Goal: Task Accomplishment & Management: Use online tool/utility

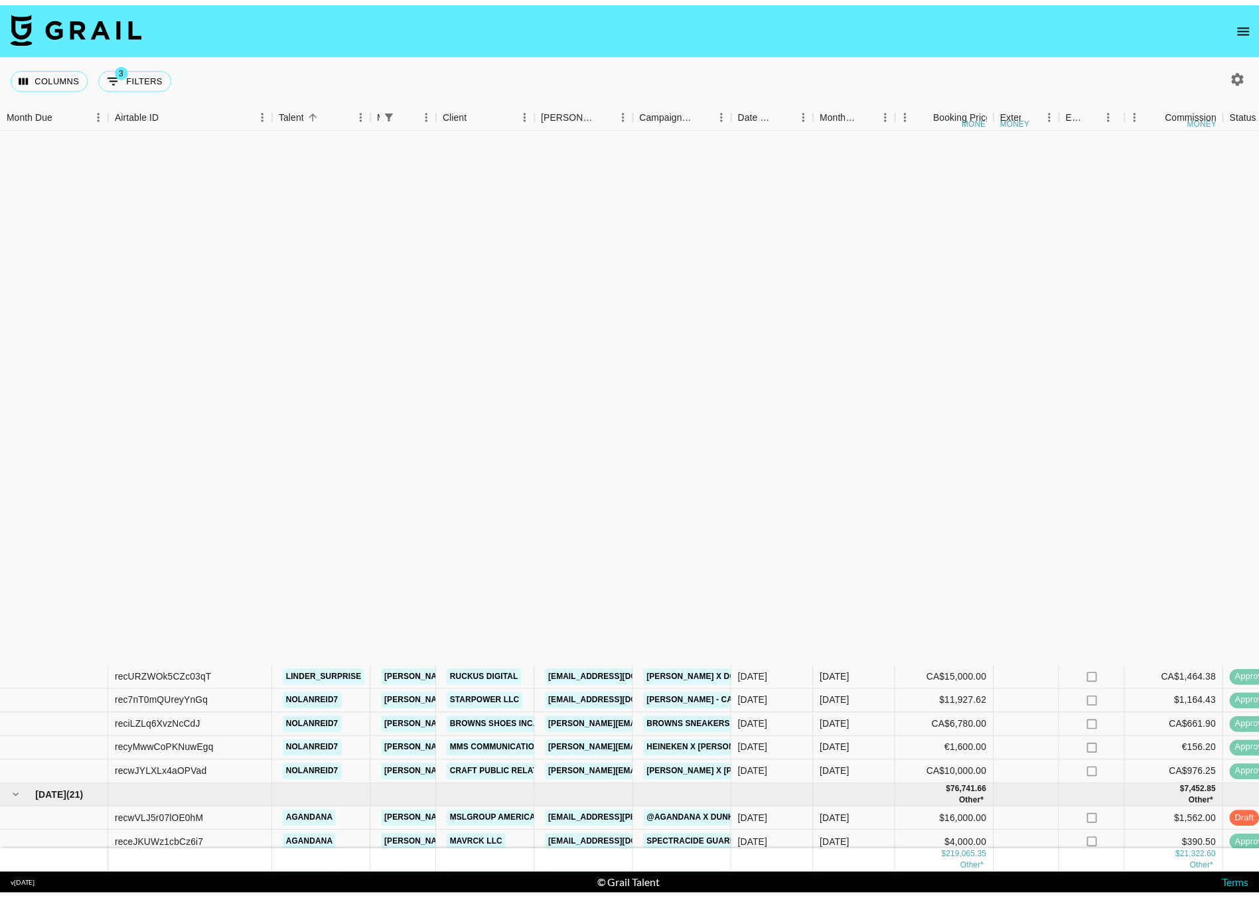
scroll to position [609, 0]
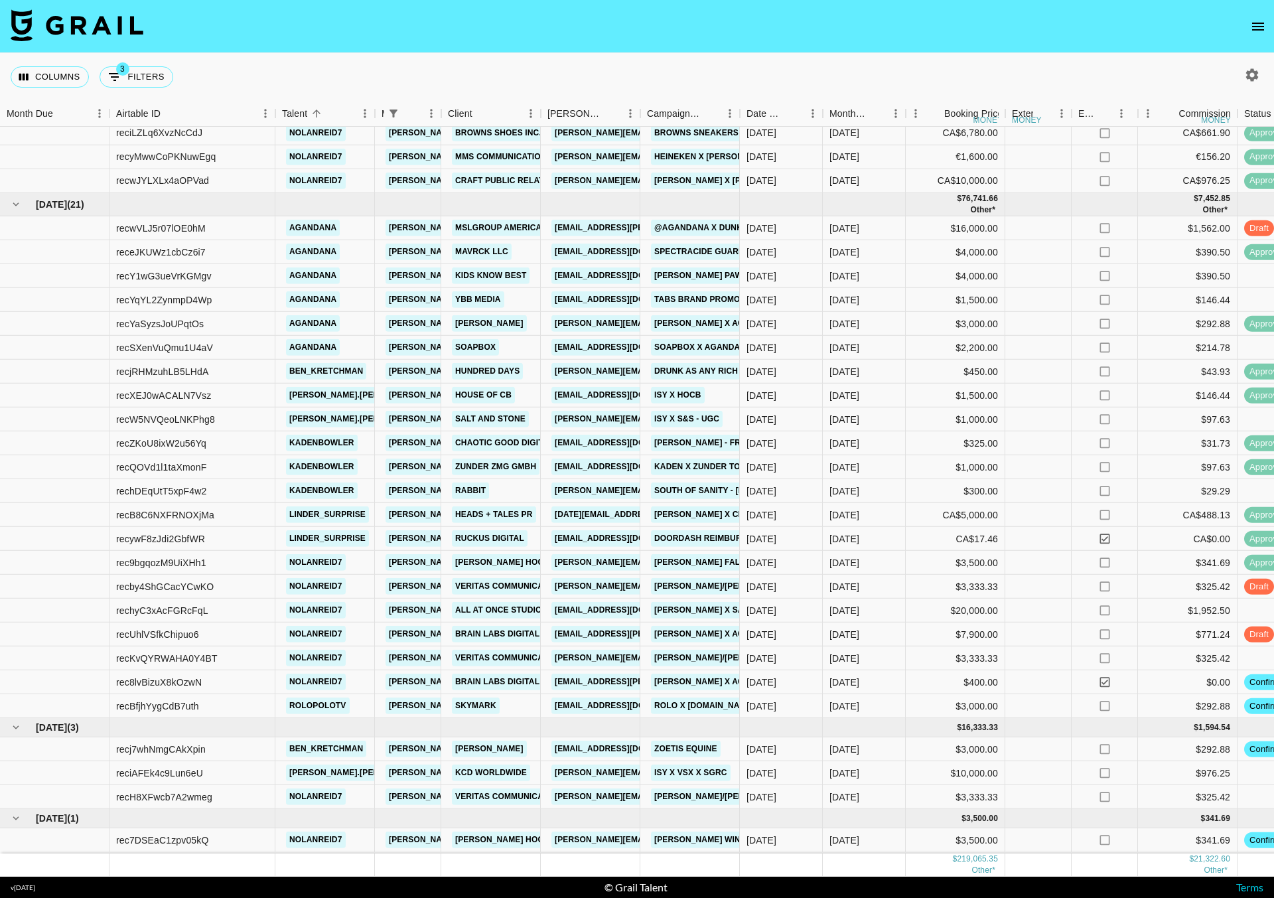
click at [1253, 21] on icon "open drawer" at bounding box center [1259, 27] width 16 height 16
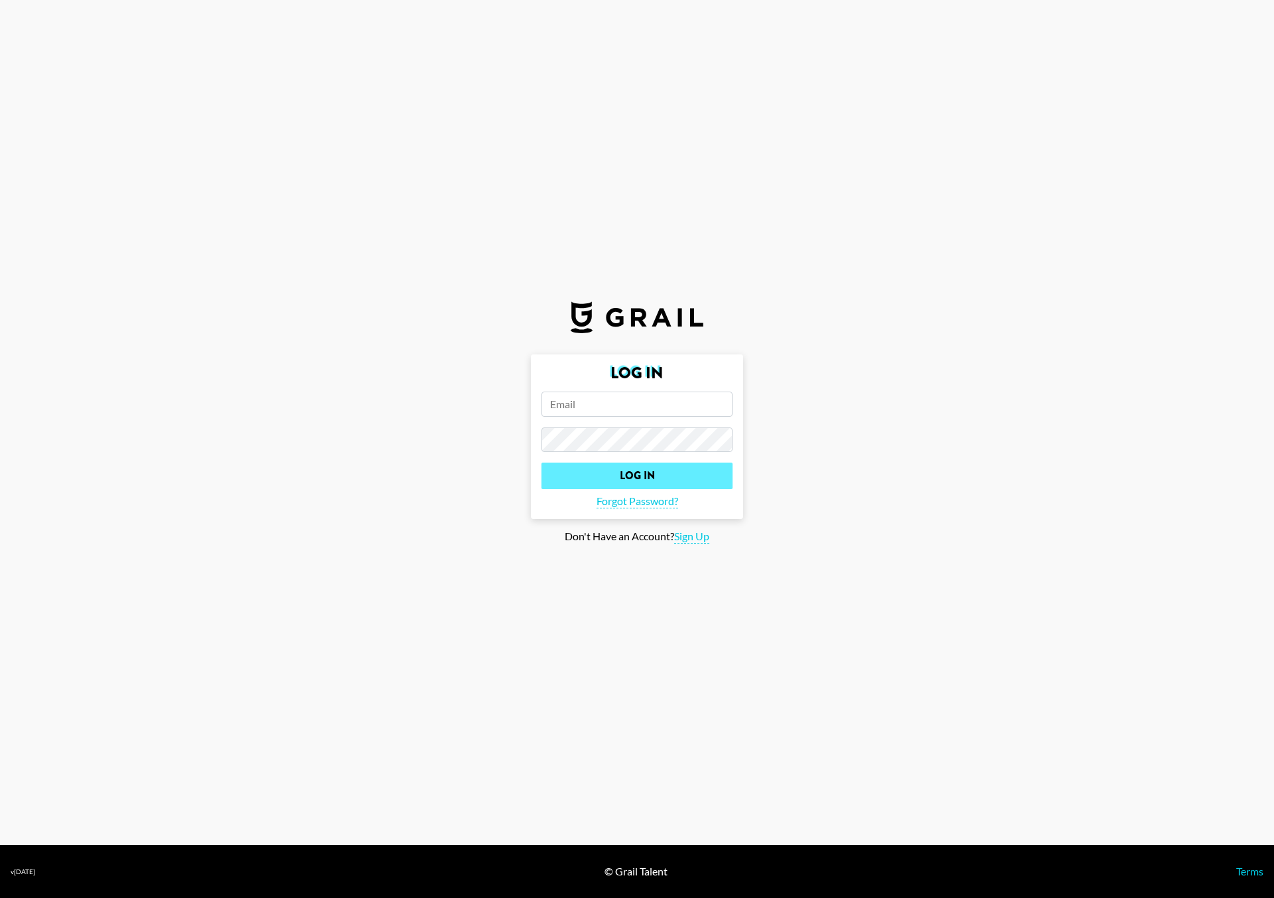
type input "[PERSON_NAME][EMAIL_ADDRESS][DOMAIN_NAME]"
click at [647, 464] on input "Log In" at bounding box center [637, 476] width 191 height 27
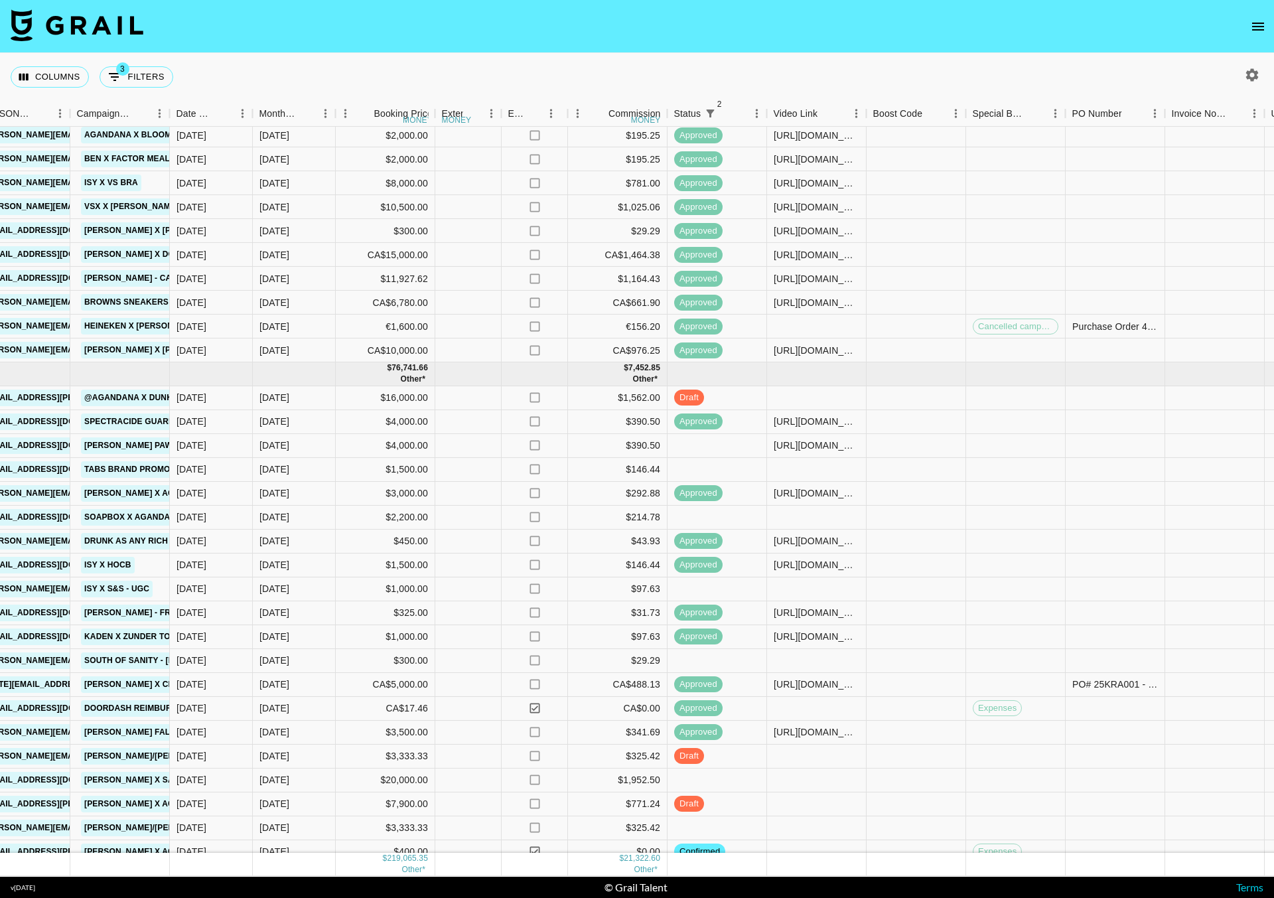
scroll to position [424, 571]
click at [796, 396] on div at bounding box center [816, 398] width 100 height 24
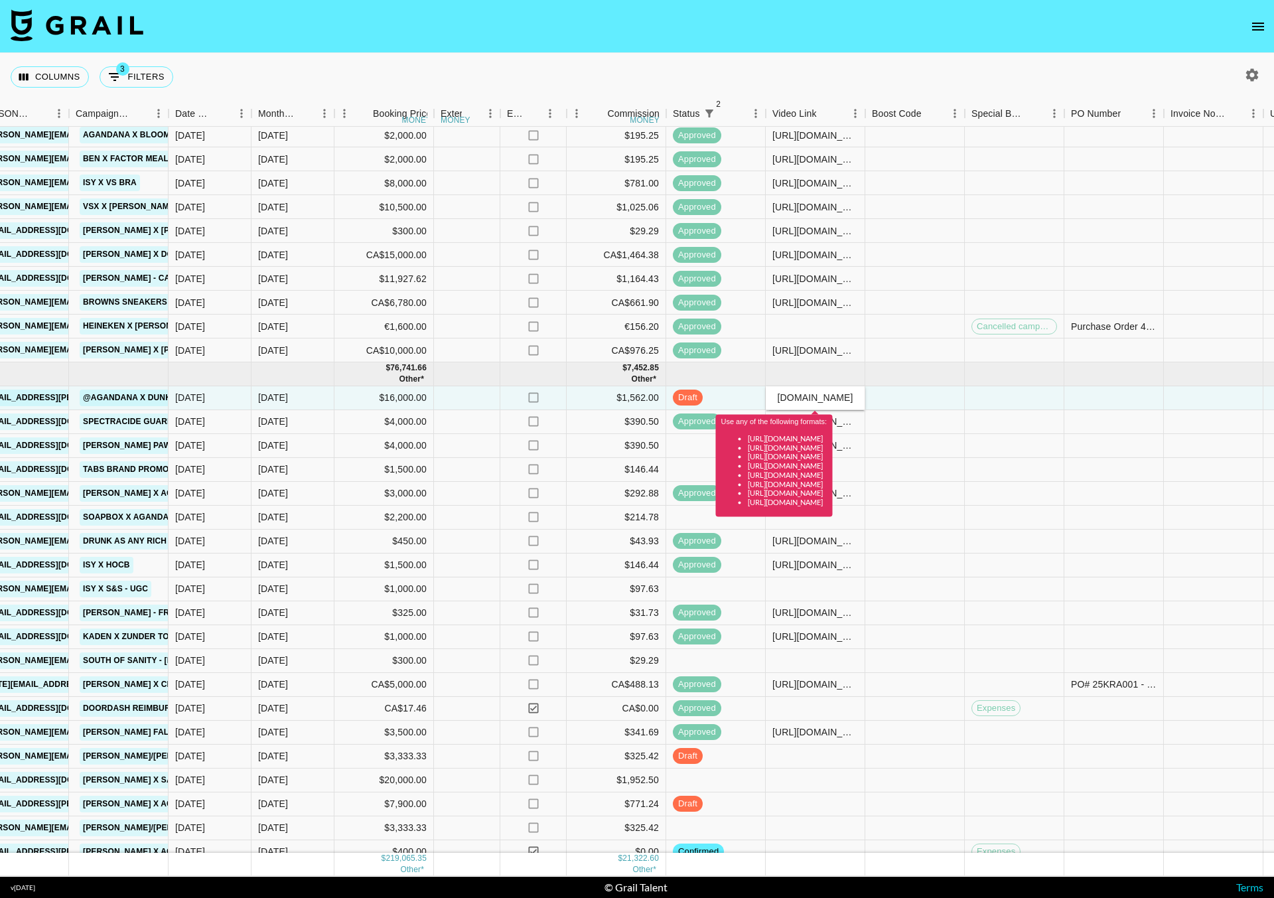
type input "[URL][DOMAIN_NAME]"
click at [816, 396] on input "[URL][DOMAIN_NAME]" at bounding box center [816, 397] width 98 height 11
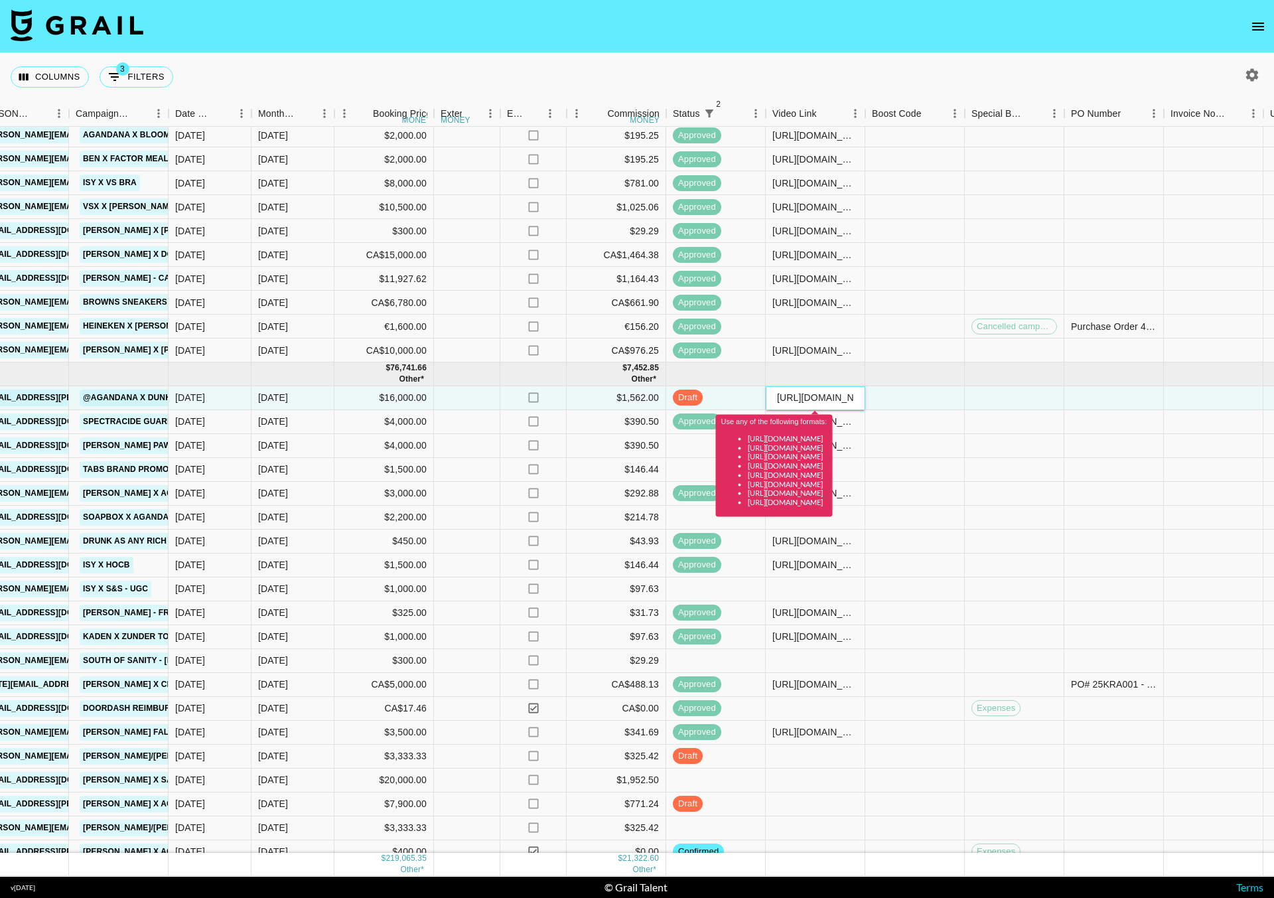
click at [816, 396] on input "[URL][DOMAIN_NAME]" at bounding box center [816, 397] width 98 height 11
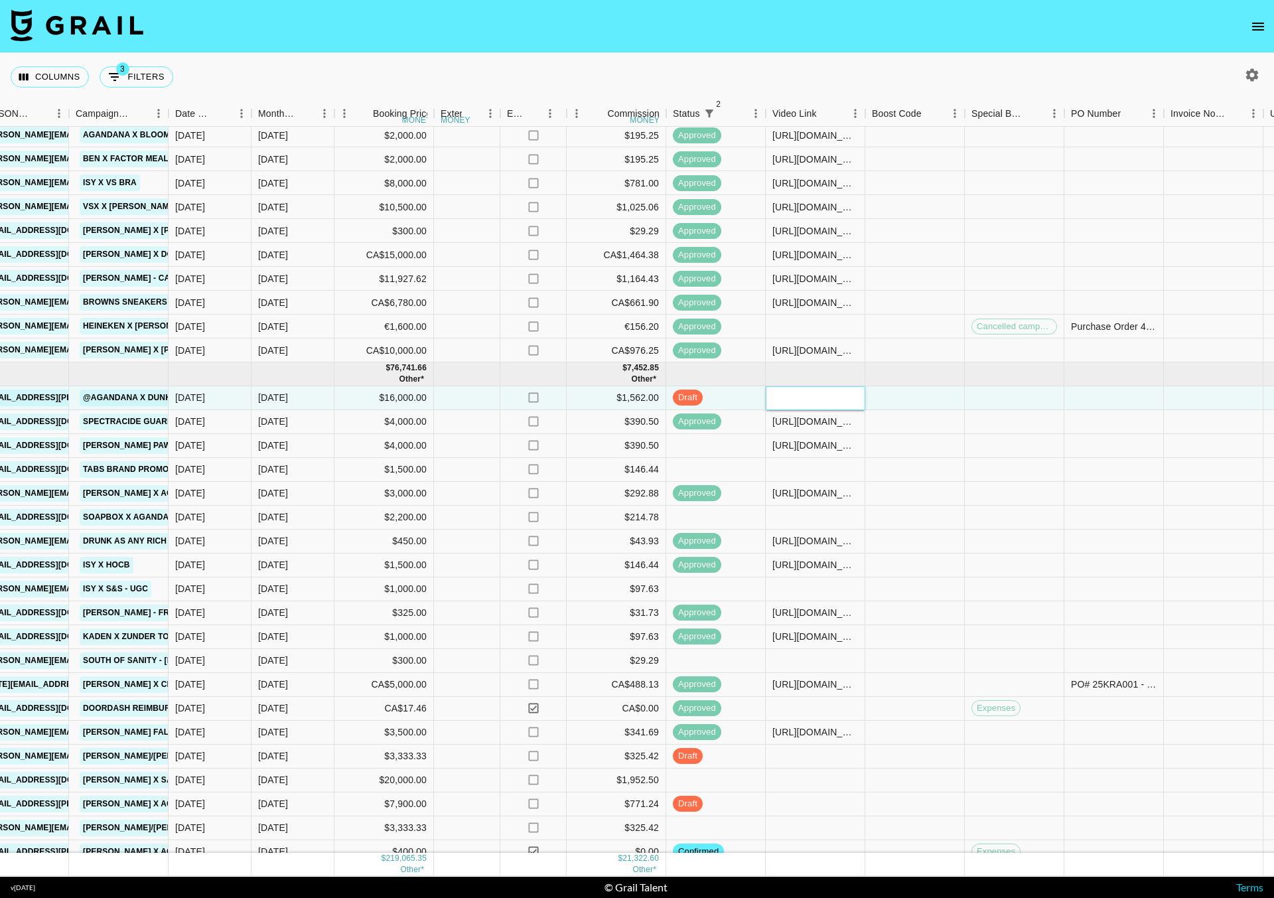
paste input "[URL][DOMAIN_NAME]"
type input "[URL][DOMAIN_NAME]"
click at [916, 394] on div at bounding box center [916, 398] width 100 height 24
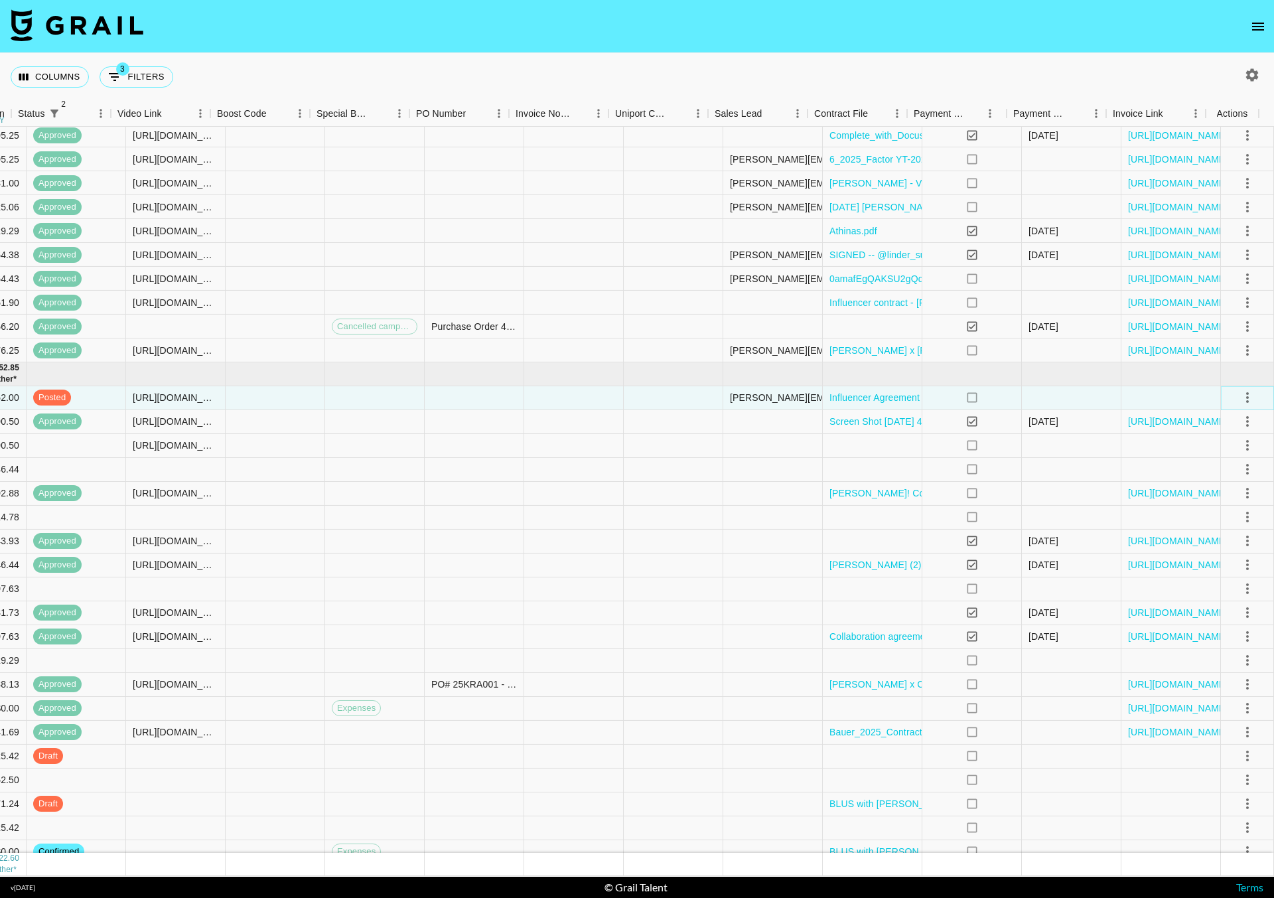
click at [1240, 390] on icon "select merge strategy" at bounding box center [1248, 398] width 16 height 16
click at [1228, 519] on div "Approve" at bounding box center [1219, 522] width 40 height 16
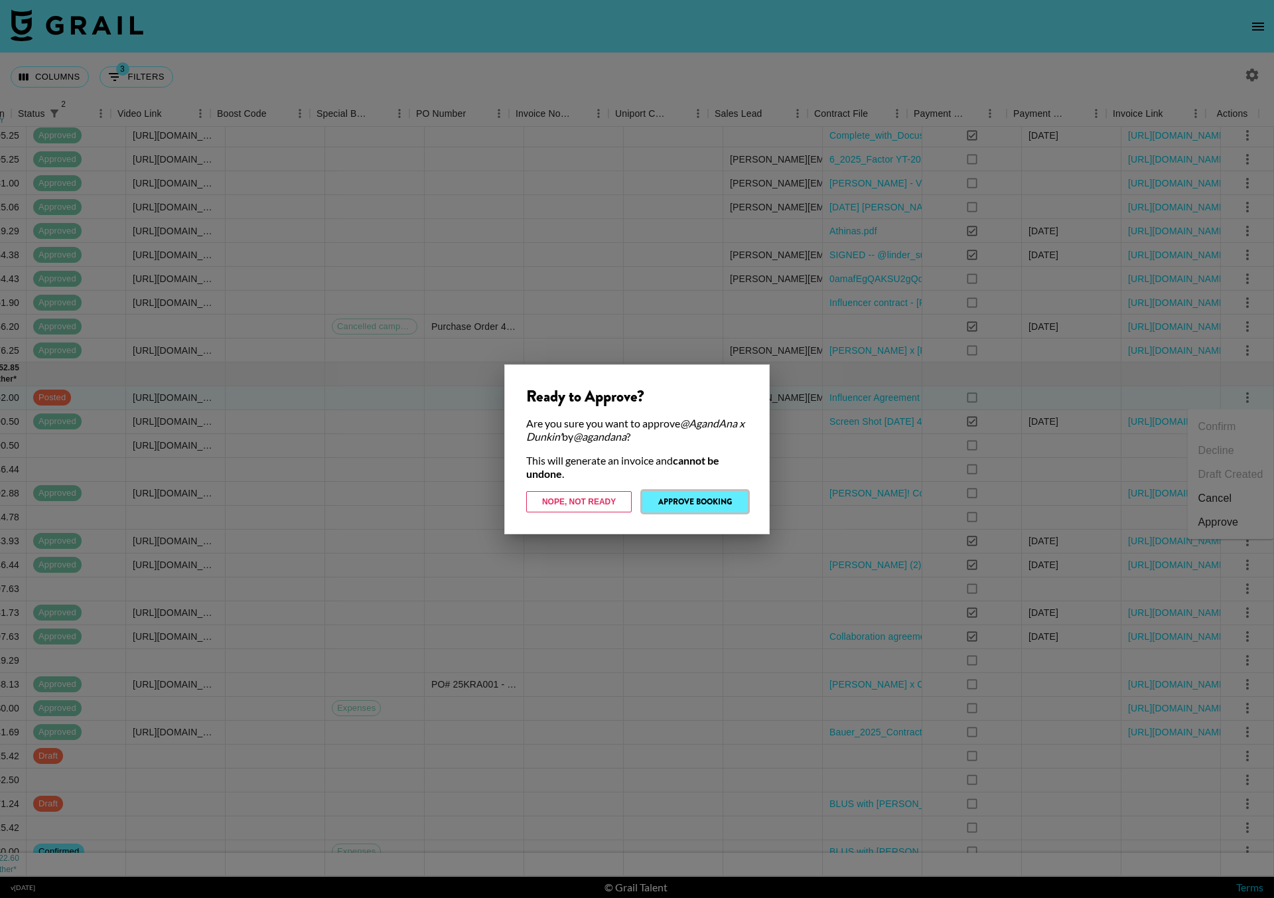
click at [687, 502] on button "Approve Booking" at bounding box center [696, 501] width 106 height 21
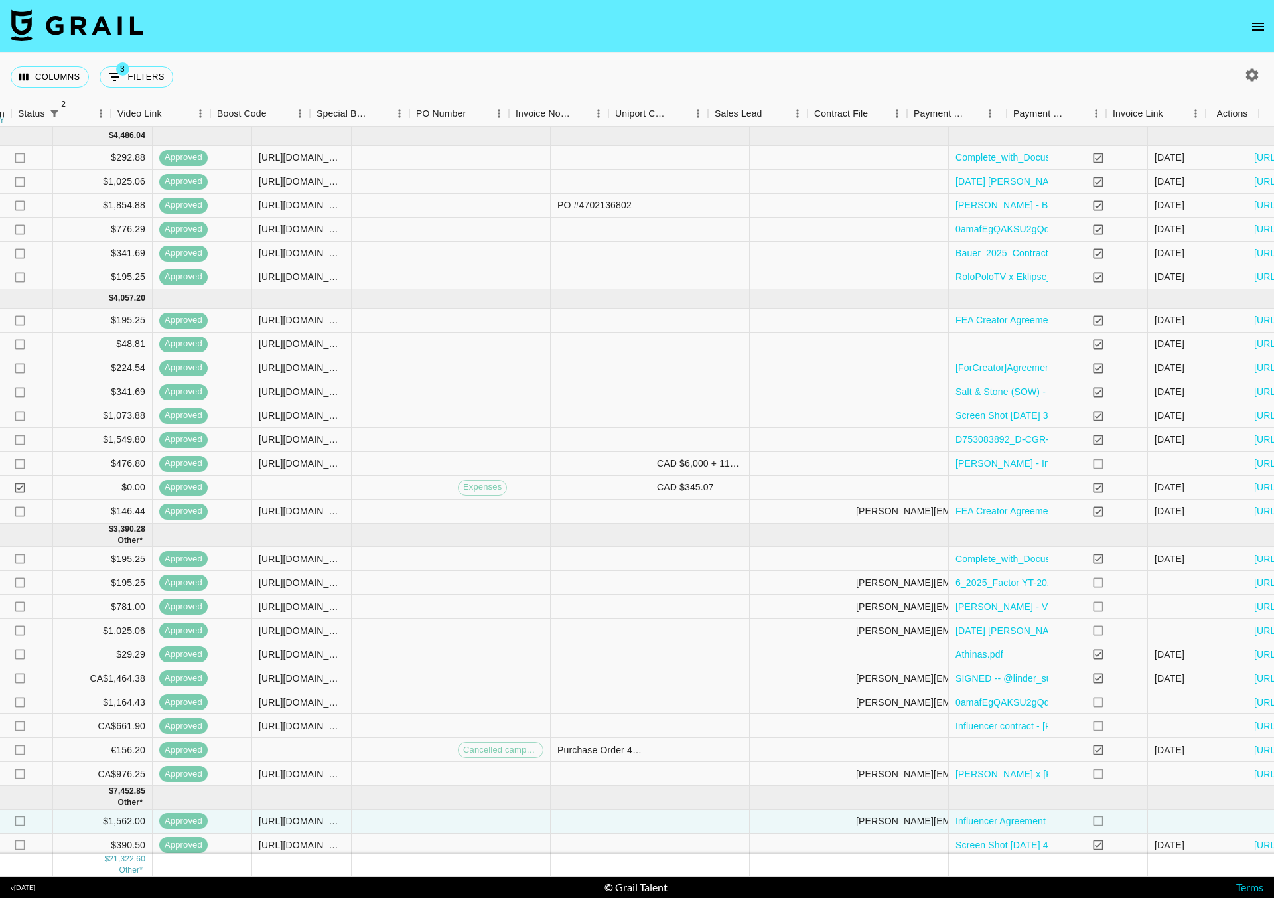
scroll to position [0, 1227]
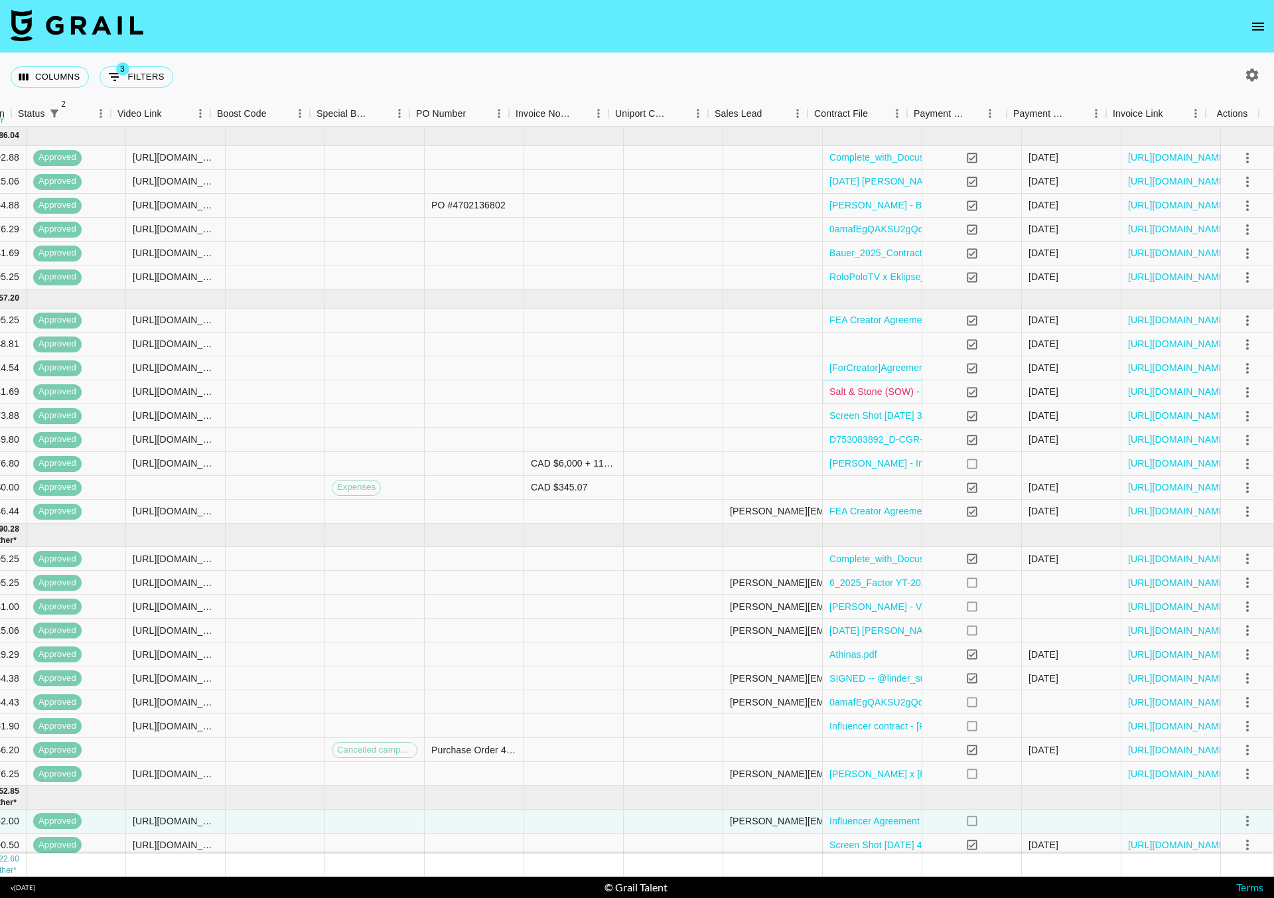
click at [859, 392] on link "Salt & Stone (SOW) - Influencer Services Agreement - [PERSON_NAME] (1).pdf" at bounding box center [999, 391] width 339 height 13
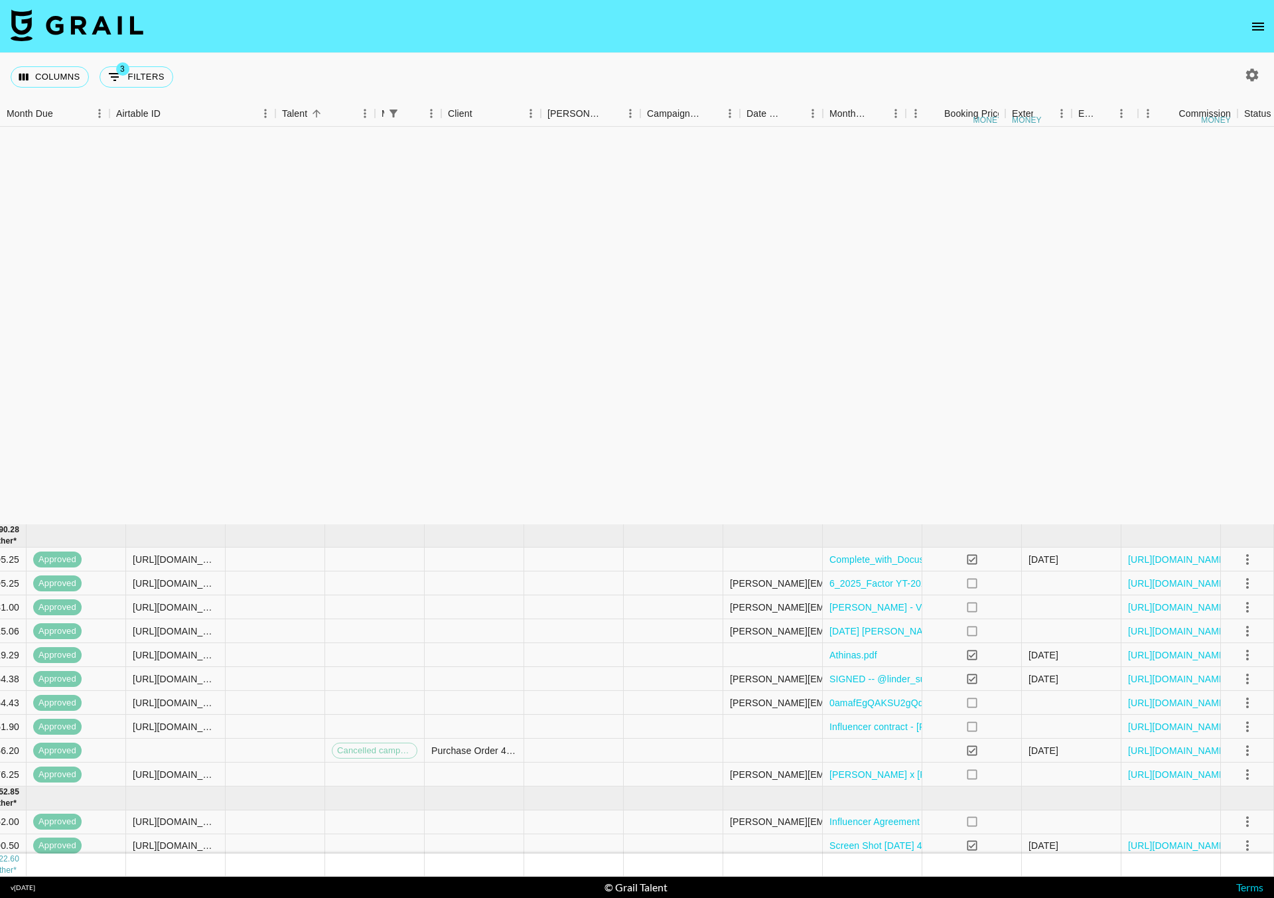
scroll to position [458, 0]
